Goal: Task Accomplishment & Management: Use online tool/utility

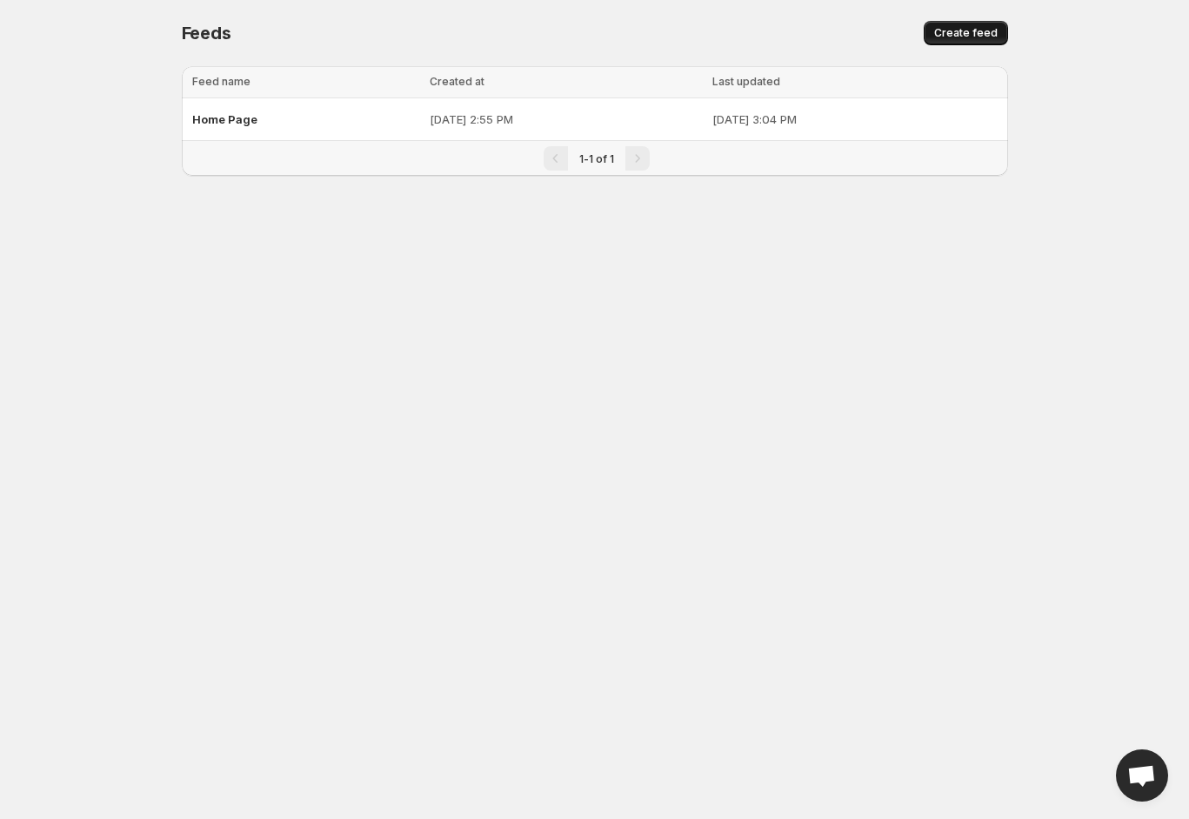
click at [972, 34] on span "Create feed" at bounding box center [967, 33] width 64 height 14
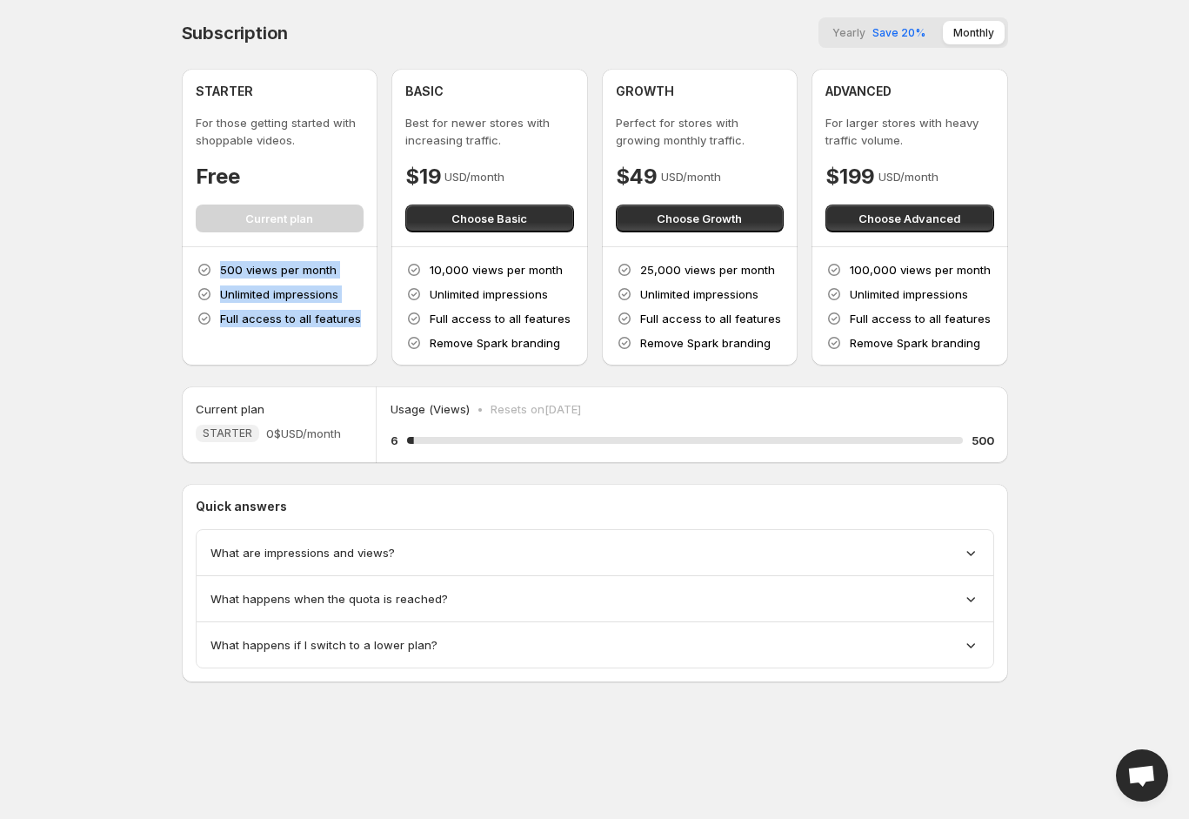
drag, startPoint x: 223, startPoint y: 268, endPoint x: 360, endPoint y: 321, distance: 147.4
click at [360, 321] on div "500 views per month Unlimited impressions Full access to all features" at bounding box center [280, 294] width 169 height 66
click at [309, 274] on p "500 views per month" at bounding box center [278, 269] width 117 height 17
